Goal: Transaction & Acquisition: Register for event/course

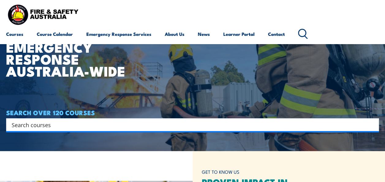
scroll to position [31, 0]
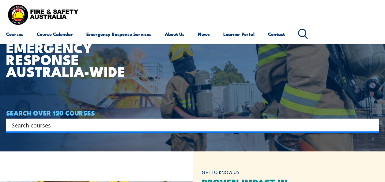
click at [62, 128] on input "Search input" at bounding box center [189, 124] width 354 height 9
type input "first aid"
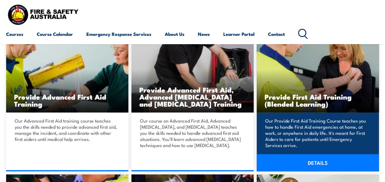
scroll to position [153, 0]
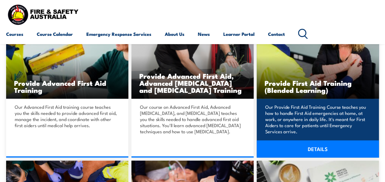
click at [316, 149] on link "DETAILS" at bounding box center [318, 148] width 122 height 17
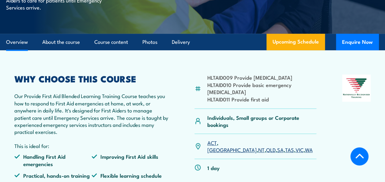
scroll to position [184, 0]
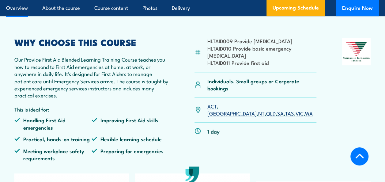
click at [266, 113] on link "QLD" at bounding box center [270, 112] width 9 height 7
